Goal: Complete application form

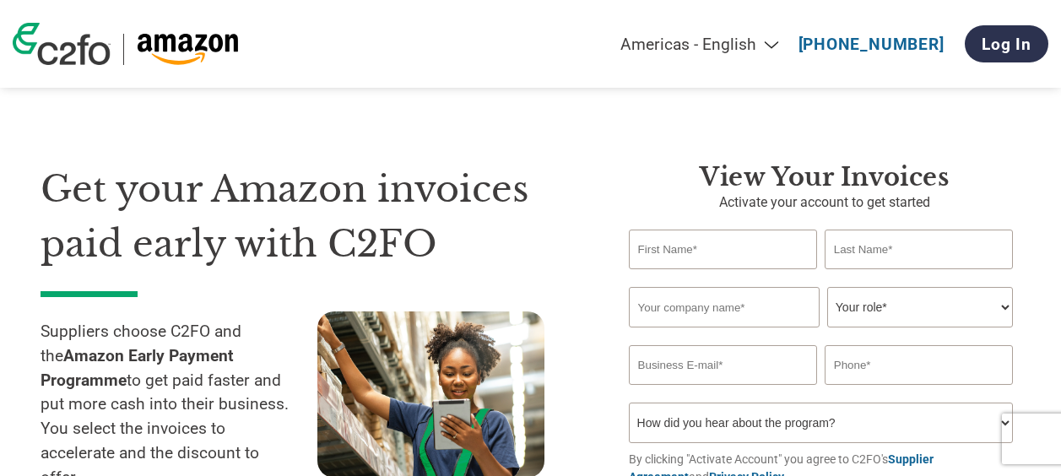
select select "en-[GEOGRAPHIC_DATA]"
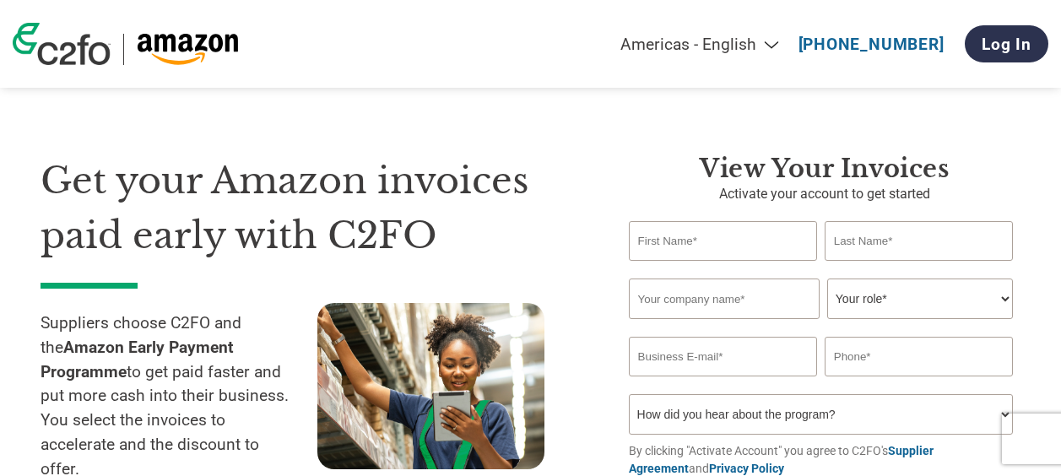
scroll to position [7, 0]
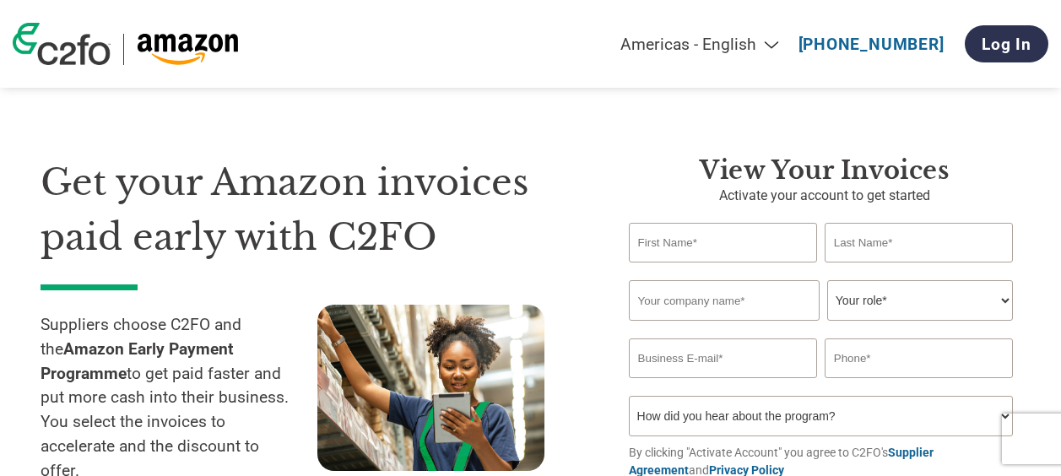
click at [689, 247] on input "text" at bounding box center [723, 243] width 188 height 40
type input "[PERSON_NAME]"
type input "Stead"
type input "Manatec Industrial Services Ltd"
type input "[PERSON_NAME][EMAIL_ADDRESS][PERSON_NAME][DOMAIN_NAME]"
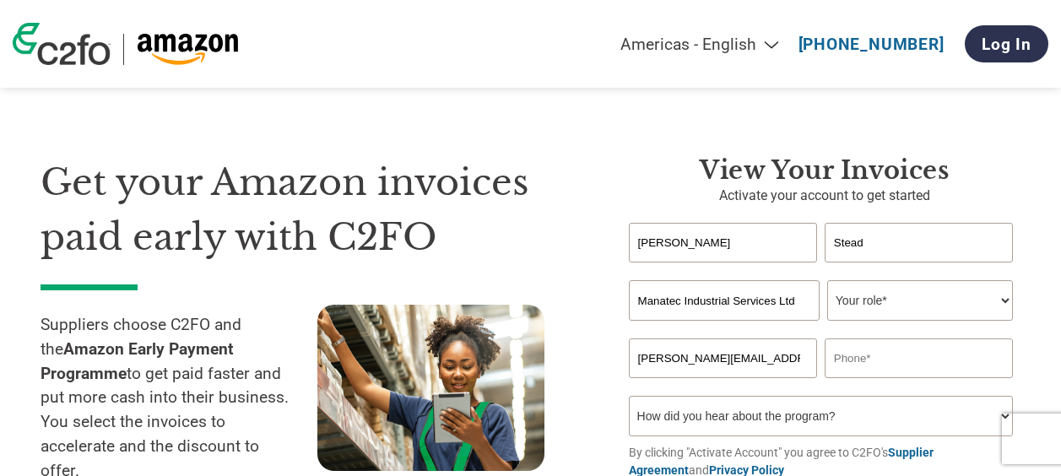
type input "07309800888"
click at [934, 303] on select "Your role* CFO Controller Credit Manager Finance Director Treasurer CEO Preside…" at bounding box center [920, 300] width 186 height 41
select select "OTHER"
click at [827, 281] on select "Your role* CFO Controller Credit Manager Finance Director Treasurer CEO Preside…" at bounding box center [920, 300] width 186 height 41
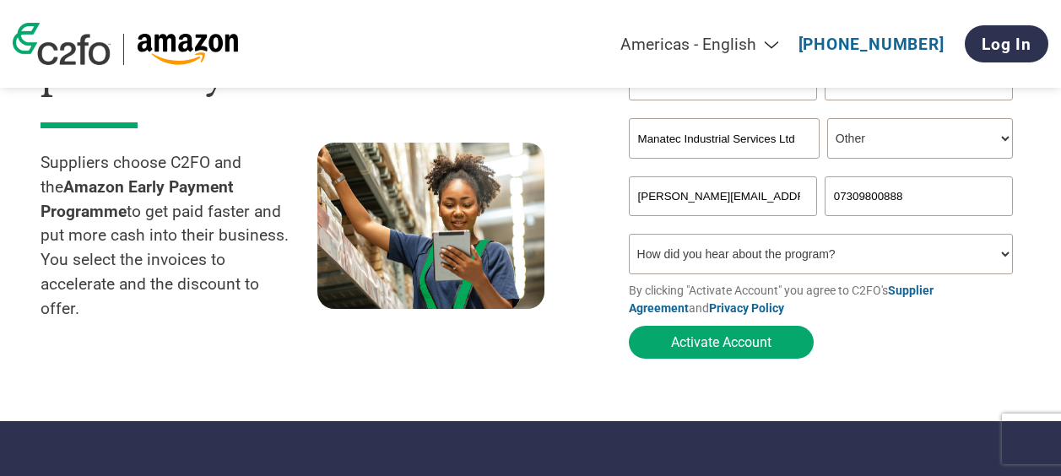
scroll to position [170, 0]
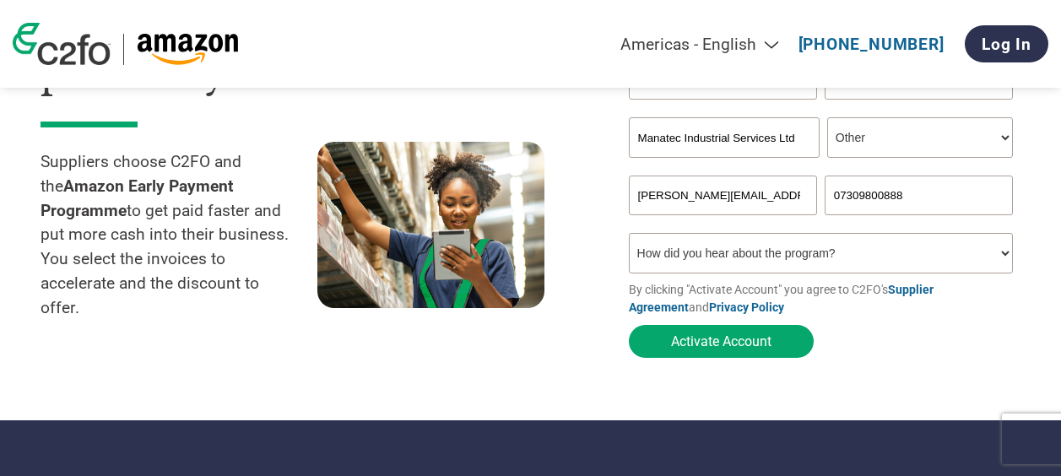
click at [749, 273] on select "How did you hear about the program? Received a letter Email Social Media Online…" at bounding box center [821, 253] width 384 height 41
click at [743, 256] on select "How did you hear about the program? Received a letter Email Social Media Online…" at bounding box center [821, 253] width 384 height 41
select select "Other"
click at [629, 237] on select "How did you hear about the program? Received a letter Email Social Media Online…" at bounding box center [821, 253] width 384 height 41
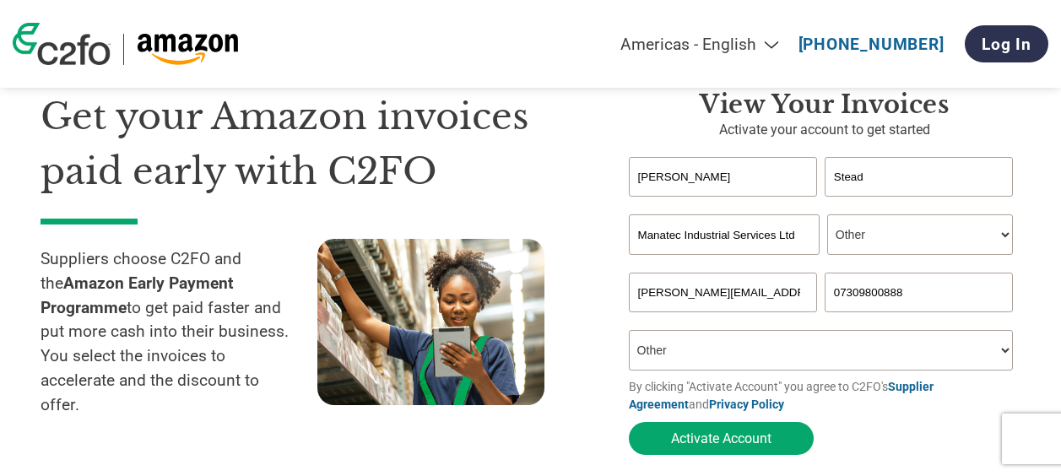
scroll to position [75, 0]
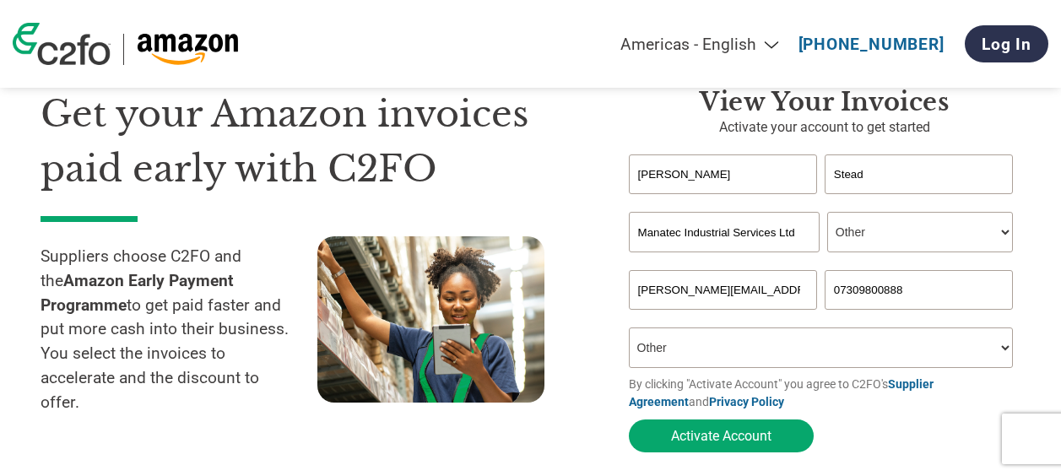
click at [939, 289] on input "07309800888" at bounding box center [919, 290] width 188 height 40
type input "0"
click at [939, 289] on input "text" at bounding box center [919, 290] width 188 height 40
type input "07931166667"
click at [771, 431] on button "Activate Account" at bounding box center [721, 435] width 185 height 33
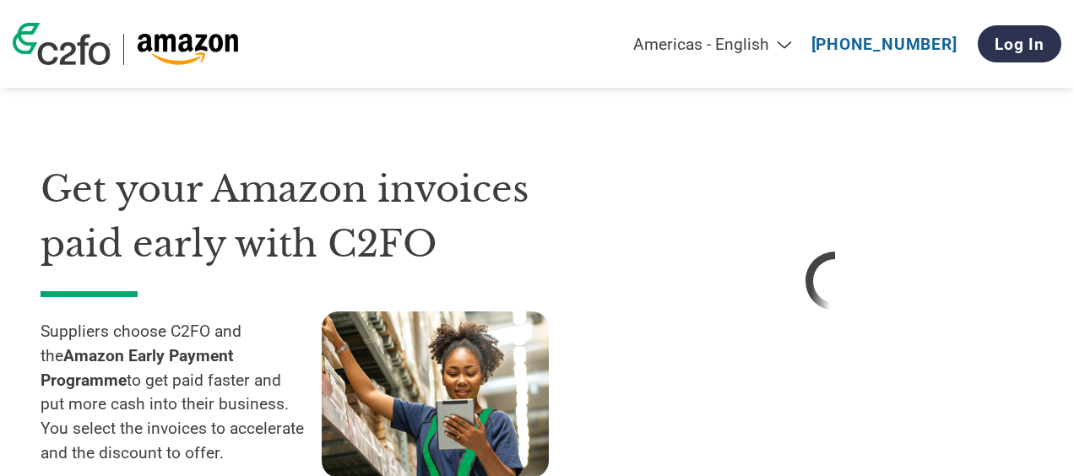
select select "en-[GEOGRAPHIC_DATA]"
